Goal: Find specific page/section: Find specific page/section

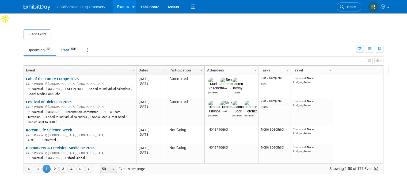
click at [361, 47] on icon "button" at bounding box center [359, 48] width 3 height 3
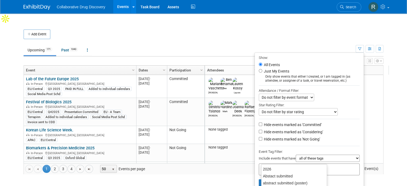
click at [274, 166] on input "text" at bounding box center [282, 168] width 43 height 5
type input "eu"
click at [284, 176] on div "EU/Central" at bounding box center [298, 175] width 75 height 7
type input "EU/Central"
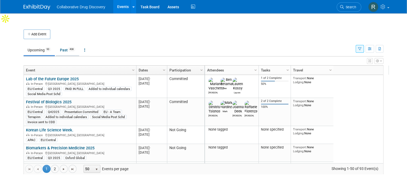
click at [60, 45] on link "Past 438" at bounding box center [67, 50] width 23 height 10
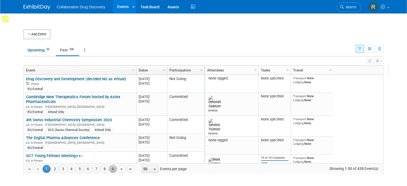
click at [109, 165] on link "9" at bounding box center [113, 169] width 8 height 8
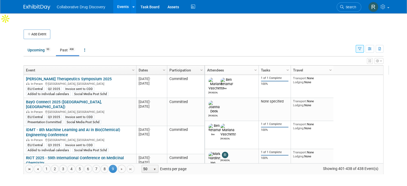
click at [120, 167] on span "Go to the next page" at bounding box center [122, 169] width 4 height 4
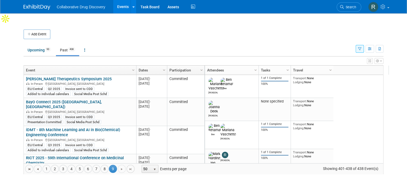
click at [128, 167] on span "Go to the last page" at bounding box center [130, 169] width 4 height 4
click at [109, 165] on span "9" at bounding box center [113, 169] width 8 height 8
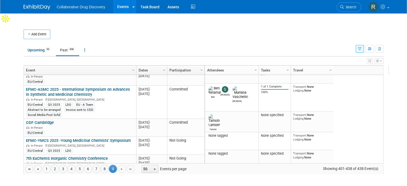
scroll to position [285, 0]
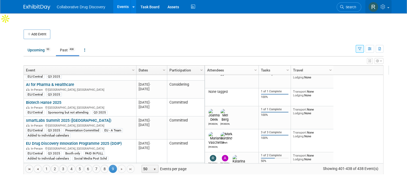
click at [391, 6] on link at bounding box center [378, 6] width 26 height 13
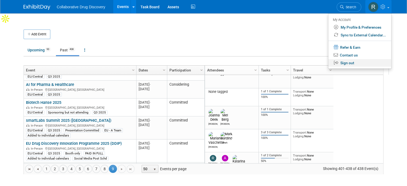
click at [351, 62] on link "Sign out" at bounding box center [359, 63] width 63 height 8
